Goal: Navigation & Orientation: Go to known website

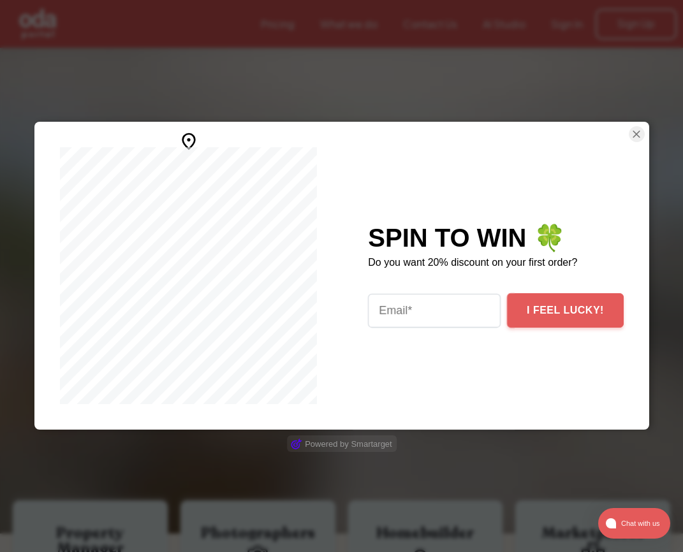
click at [170, 43] on div at bounding box center [341, 276] width 683 height 552
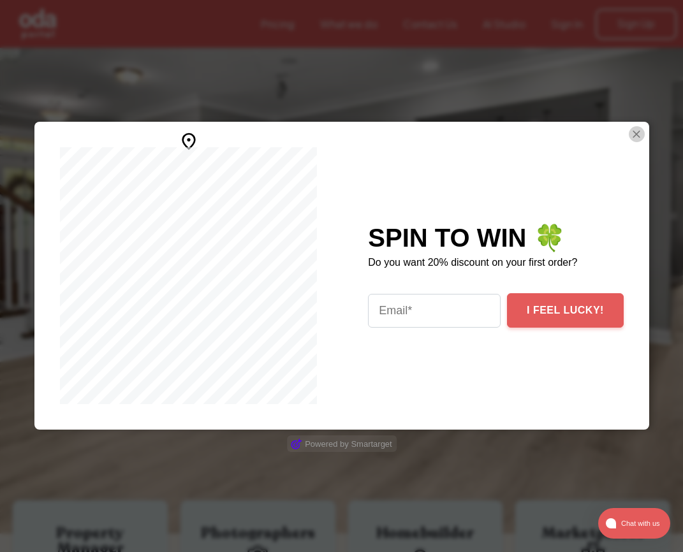
click at [633, 131] on img "Close Smartarget Popup" at bounding box center [636, 134] width 13 height 16
